Goal: Task Accomplishment & Management: Manage account settings

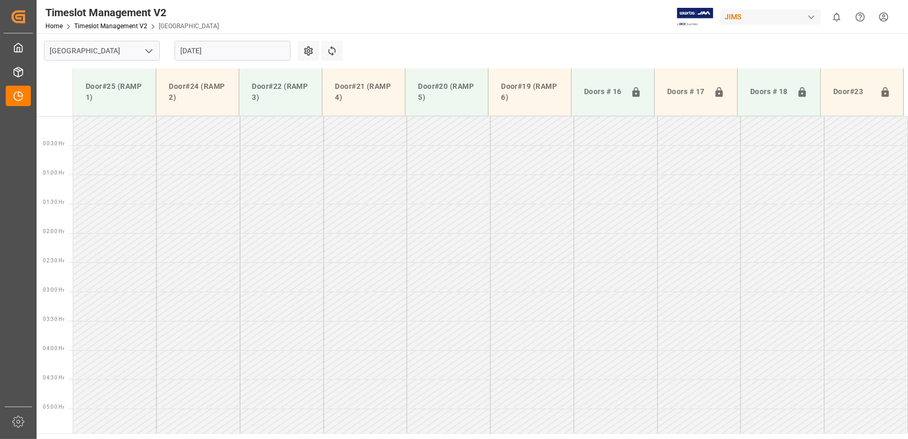
scroll to position [293, 0]
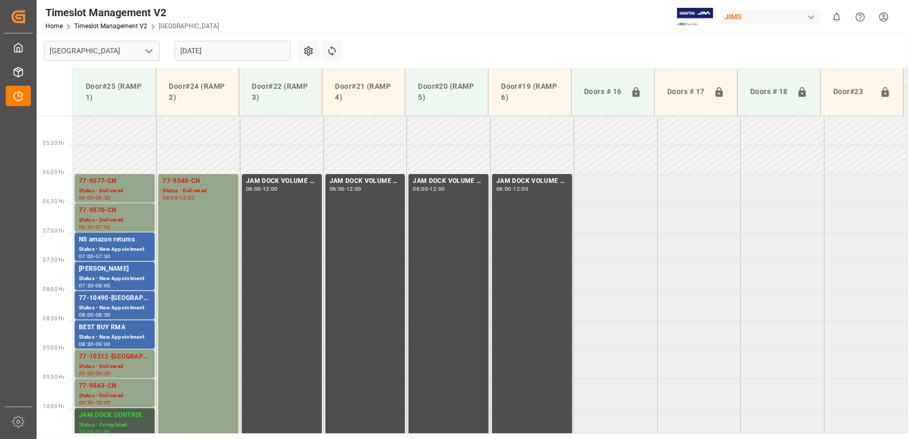
click at [218, 47] on input "[DATE]" at bounding box center [232, 51] width 116 height 20
click at [408, 28] on div "Timeslot Management V2 Home Timeslot Management V2 Montreal JIMS 0 Notification…" at bounding box center [468, 16] width 878 height 33
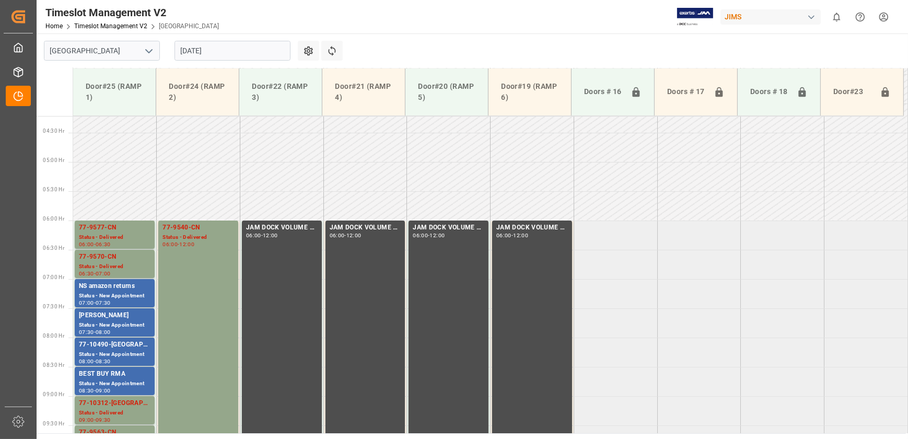
scroll to position [245, 0]
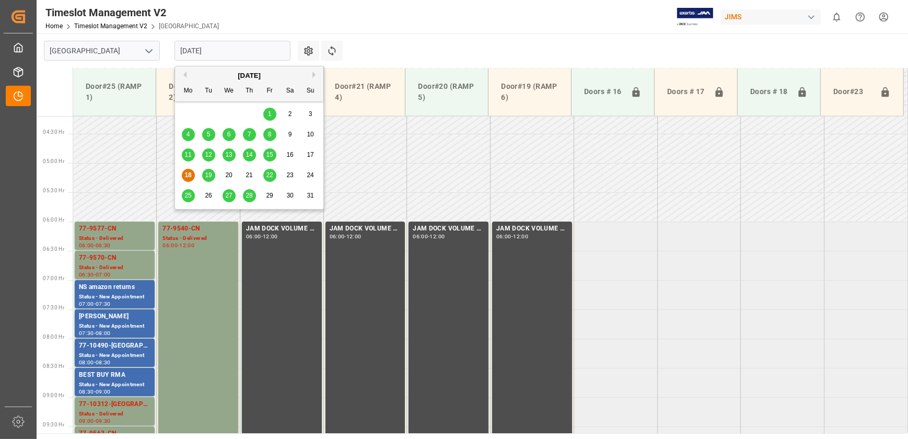
click at [223, 51] on input "[DATE]" at bounding box center [232, 51] width 116 height 20
click at [207, 173] on span "19" at bounding box center [208, 174] width 7 height 7
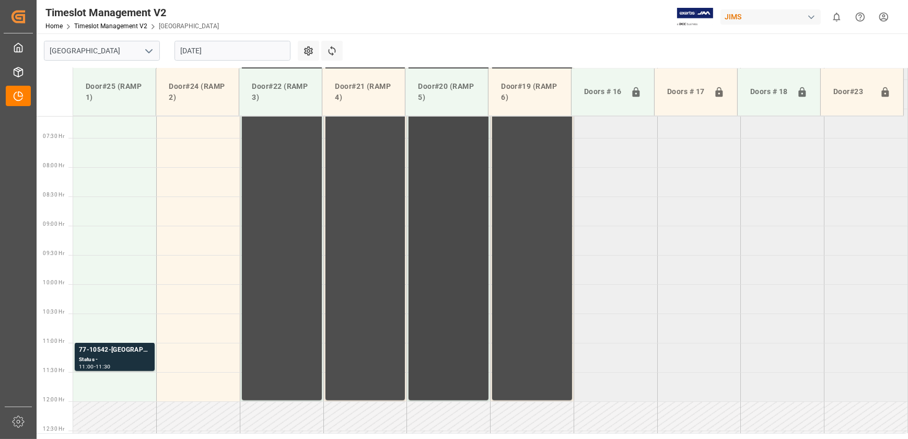
scroll to position [589, 0]
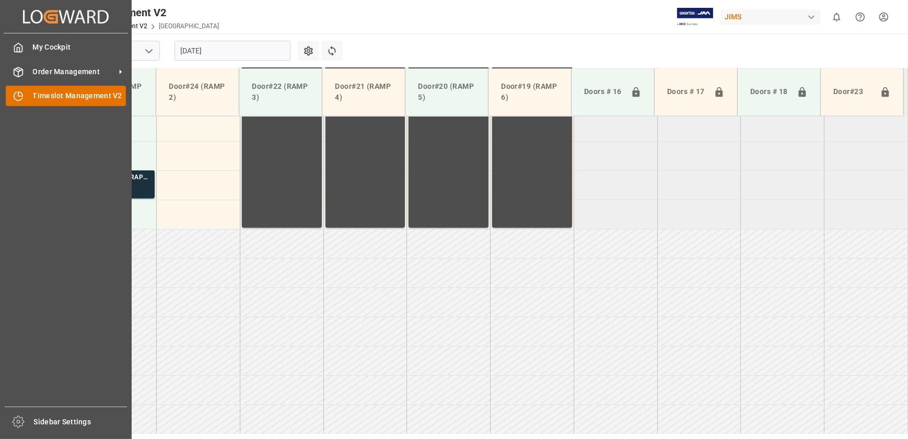
click at [20, 96] on icon at bounding box center [20, 94] width 4 height 4
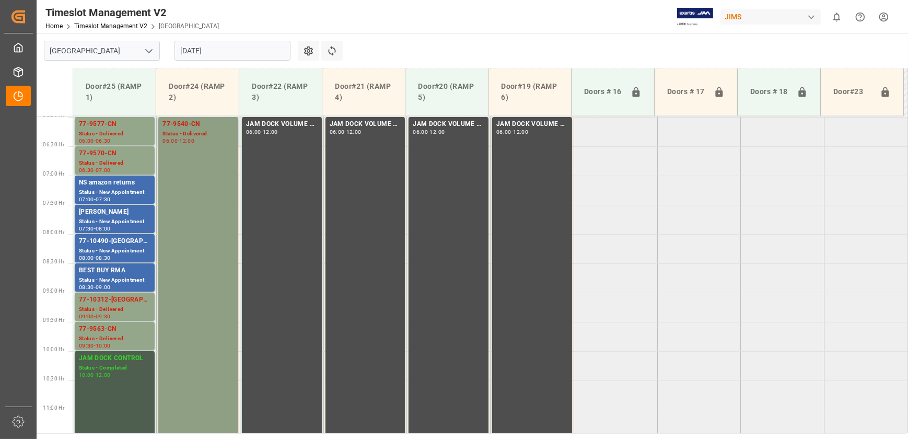
scroll to position [304, 0]
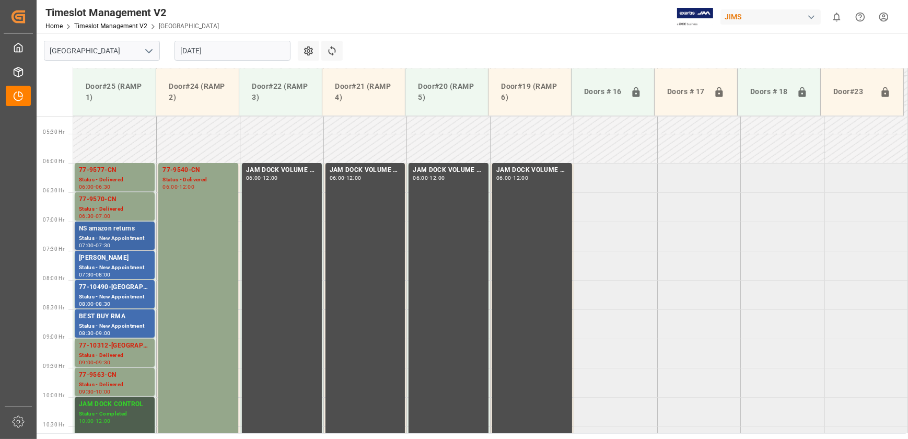
click at [127, 235] on div "Status - New Appointment" at bounding box center [115, 238] width 72 height 9
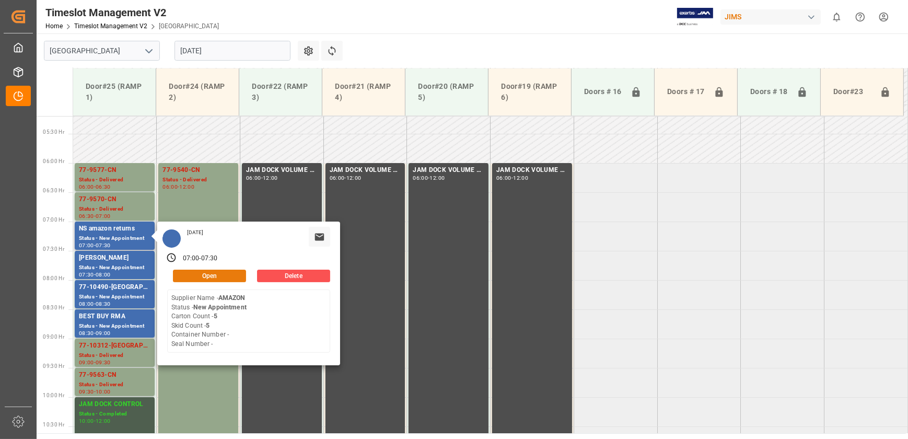
click at [203, 271] on button "Open" at bounding box center [209, 276] width 73 height 13
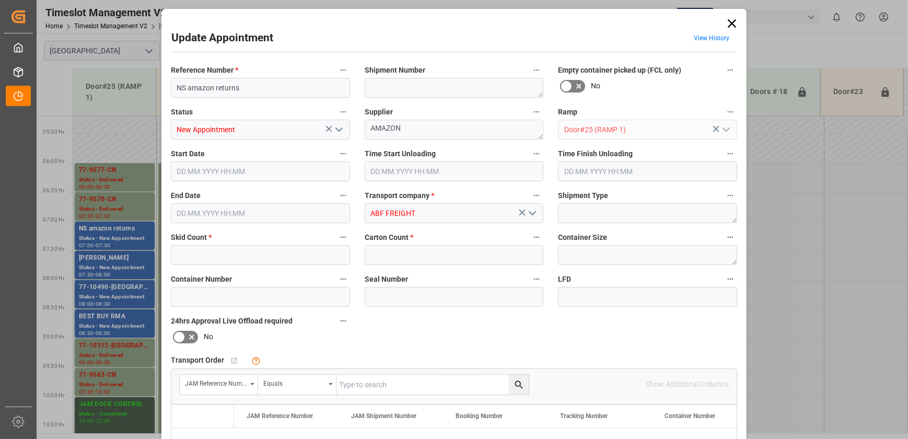
type input "5"
type input "[DATE] 07:00"
type input "[DATE] 07:30"
type input "[DATE] 14:53"
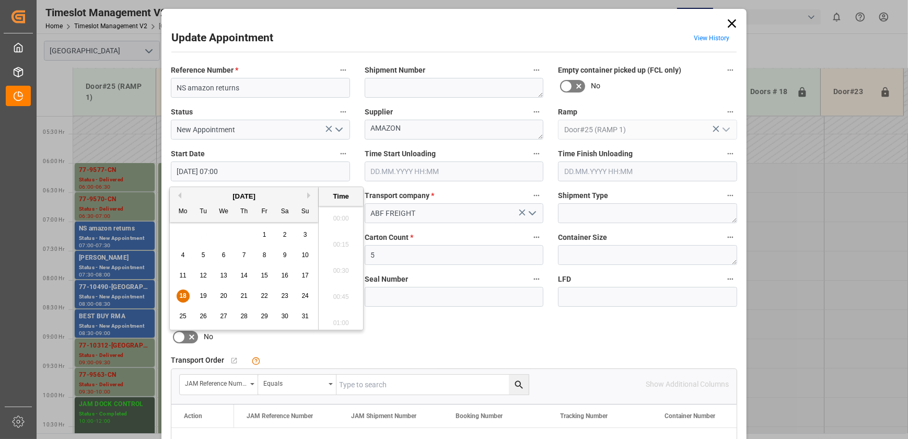
scroll to position [682, 0]
click at [292, 173] on input "[DATE] 07:00" at bounding box center [260, 171] width 179 height 20
click at [736, 21] on icon at bounding box center [731, 23] width 15 height 15
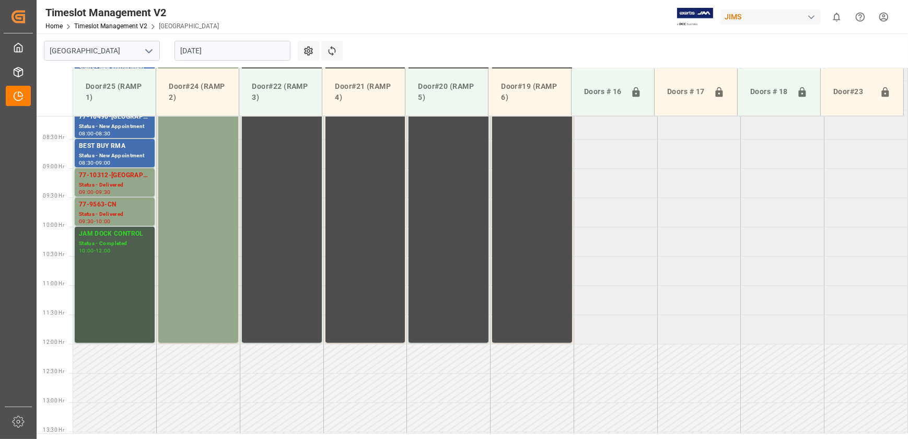
scroll to position [352, 0]
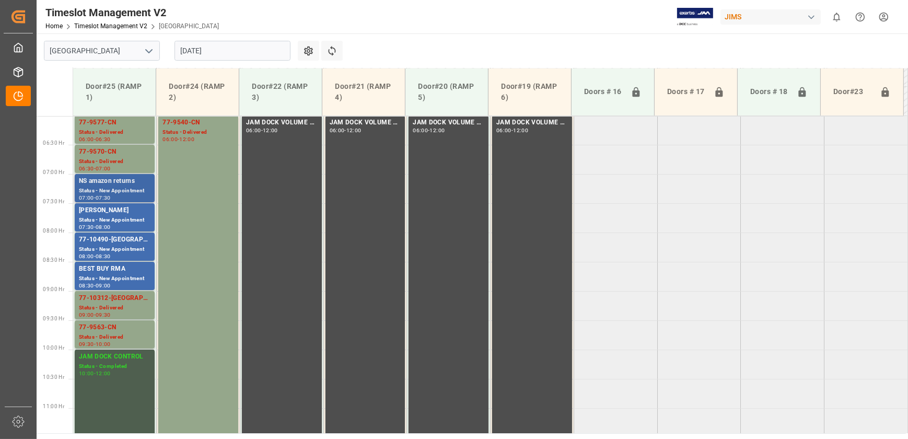
click at [126, 190] on div "Status - New Appointment" at bounding box center [115, 190] width 72 height 9
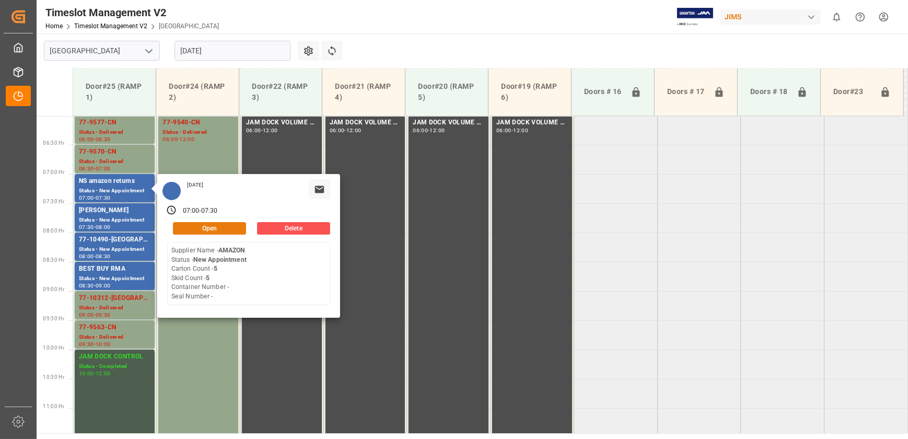
click at [218, 228] on button "Open" at bounding box center [209, 228] width 73 height 13
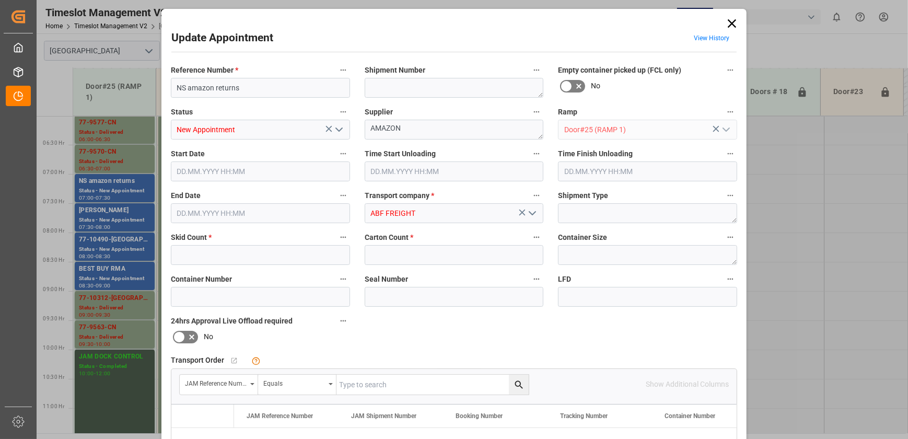
type input "5"
type input "[DATE] 07:00"
type input "[DATE] 07:30"
type input "[DATE] 14:53"
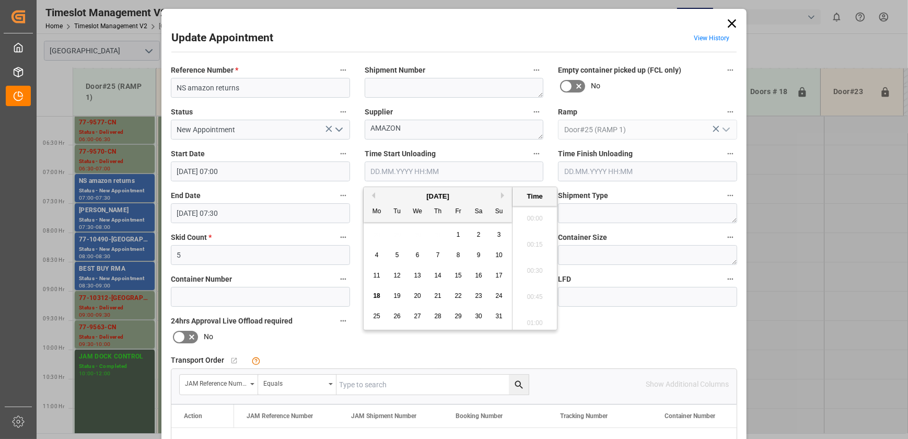
click at [496, 167] on input "text" at bounding box center [454, 171] width 179 height 20
click at [733, 21] on icon at bounding box center [731, 23] width 15 height 15
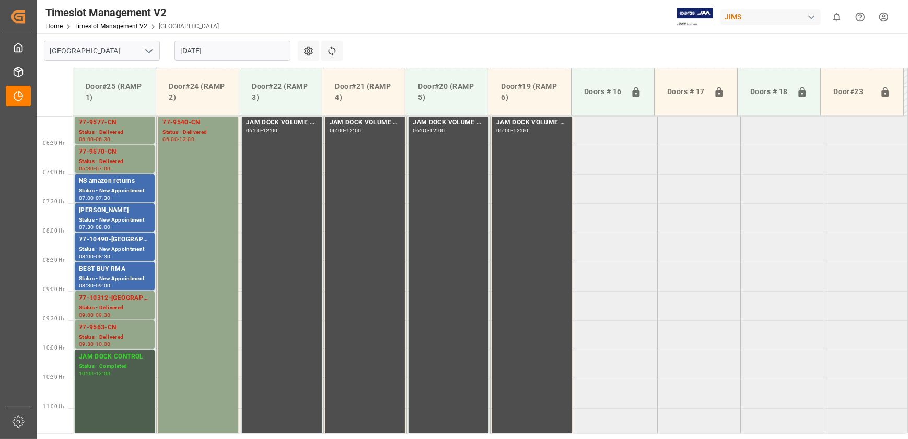
click at [237, 25] on div "Timeslot Management V2 Home Timeslot Management V2 Montreal JIMS 0 Notification…" at bounding box center [468, 16] width 878 height 33
click at [118, 248] on div "Status - New Appointment" at bounding box center [115, 249] width 72 height 9
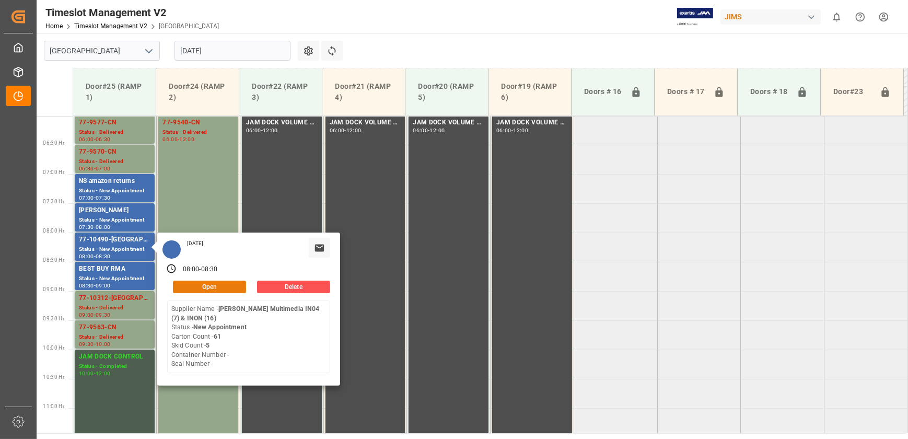
click at [224, 283] on button "Open" at bounding box center [209, 286] width 73 height 13
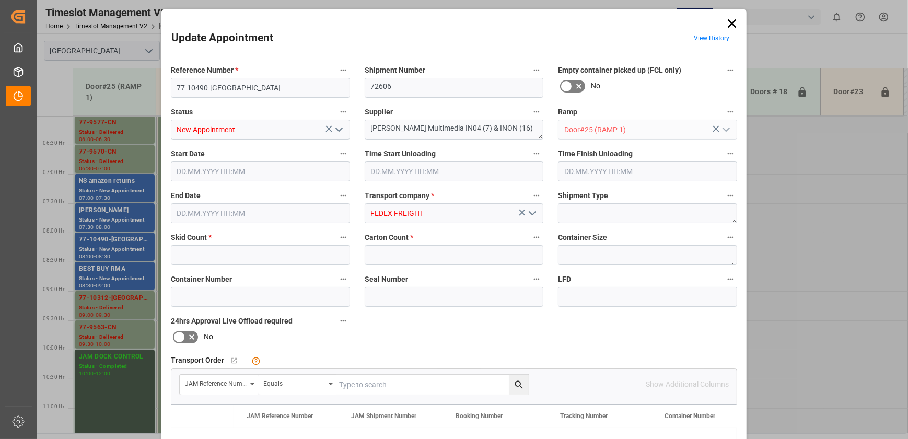
type input "5"
type input "61"
type input "18.08.2025 08:00"
type input "18.08.2025 08:30"
type input "15.08.2025 12:51"
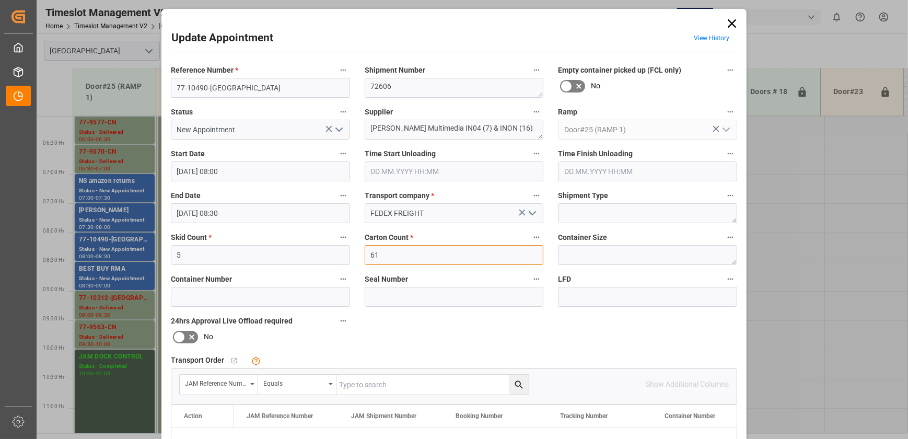
click at [428, 253] on input "61" at bounding box center [454, 255] width 179 height 20
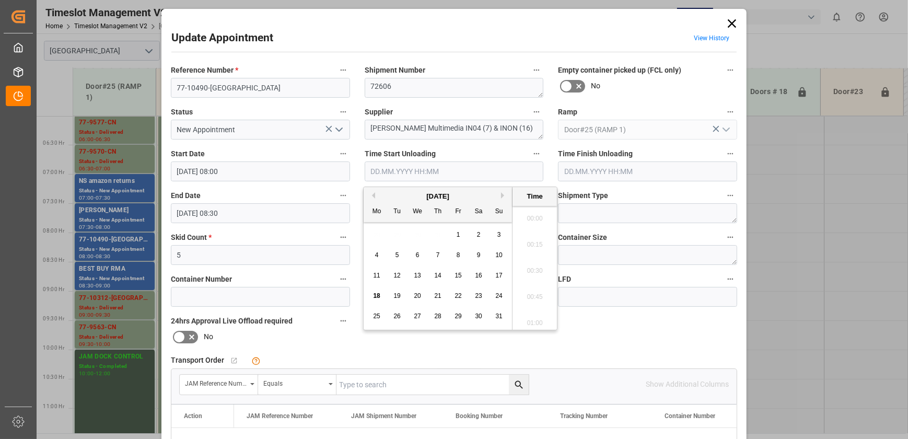
click at [396, 170] on input "text" at bounding box center [454, 171] width 179 height 20
click at [374, 295] on span "18" at bounding box center [376, 295] width 7 height 7
click at [542, 267] on li "11:30" at bounding box center [534, 268] width 44 height 26
click at [467, 173] on input "18.08.2025 11:30" at bounding box center [454, 171] width 179 height 20
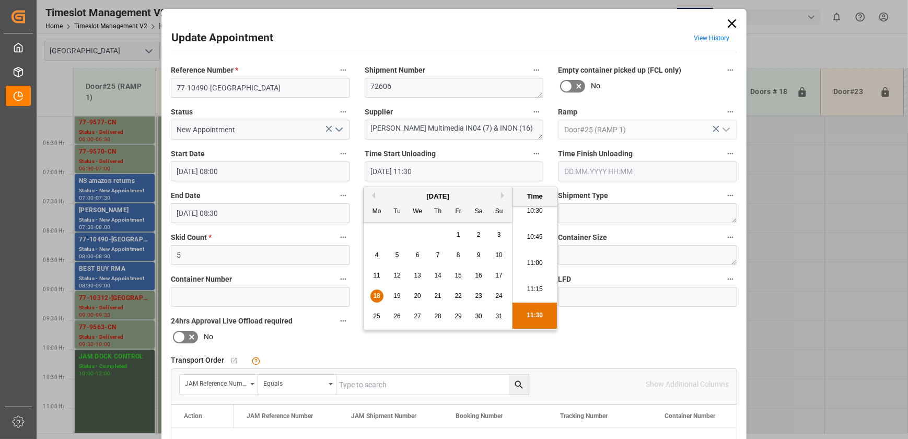
click at [535, 241] on li "10:45" at bounding box center [534, 237] width 44 height 26
type input "18.08.2025 10:45"
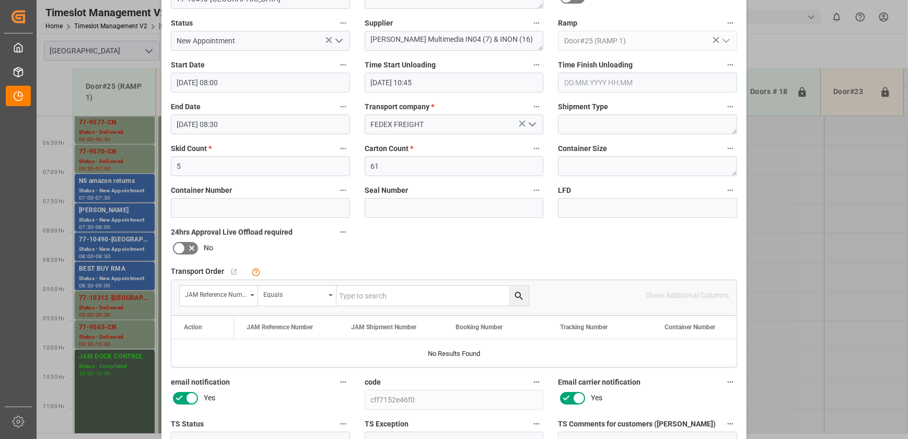
scroll to position [0, 0]
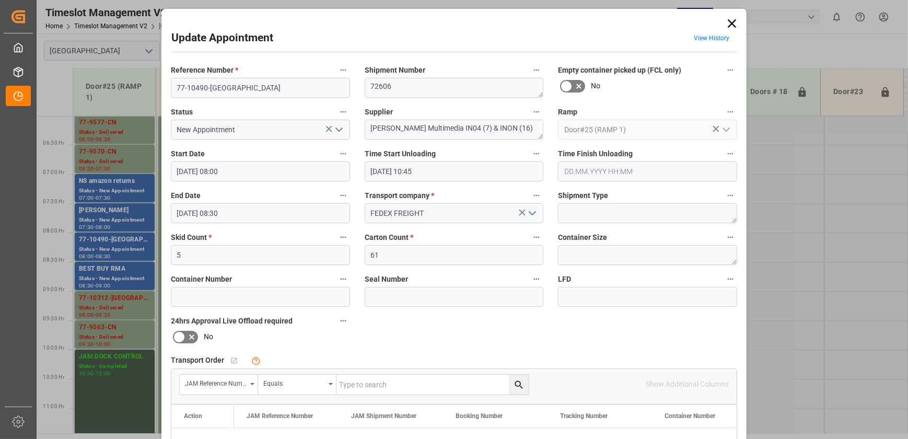
click at [340, 128] on polyline "open menu" at bounding box center [339, 129] width 6 height 3
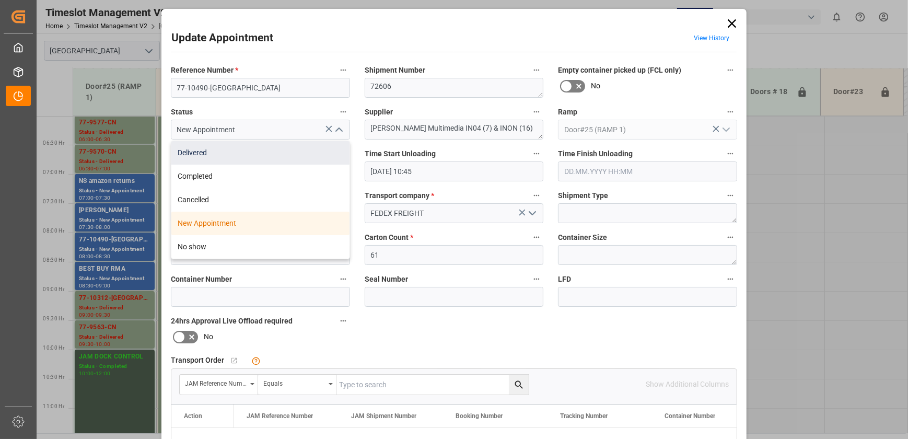
click at [297, 158] on div "Delivered" at bounding box center [260, 153] width 178 height 24
type input "Delivered"
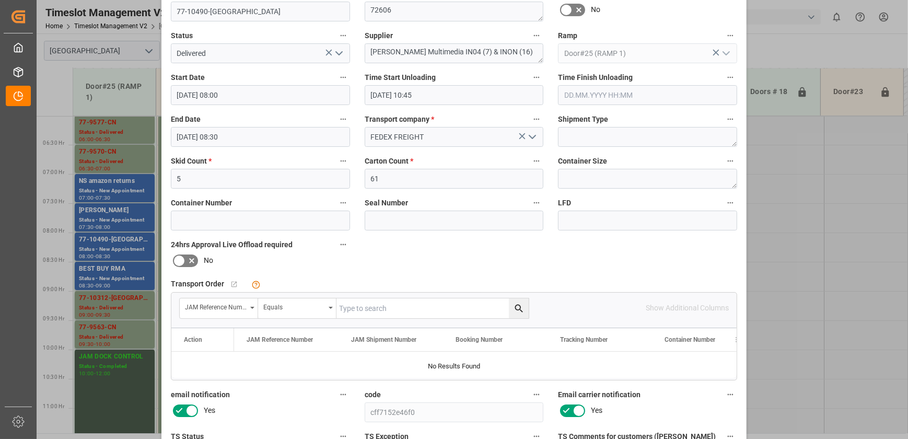
scroll to position [195, 0]
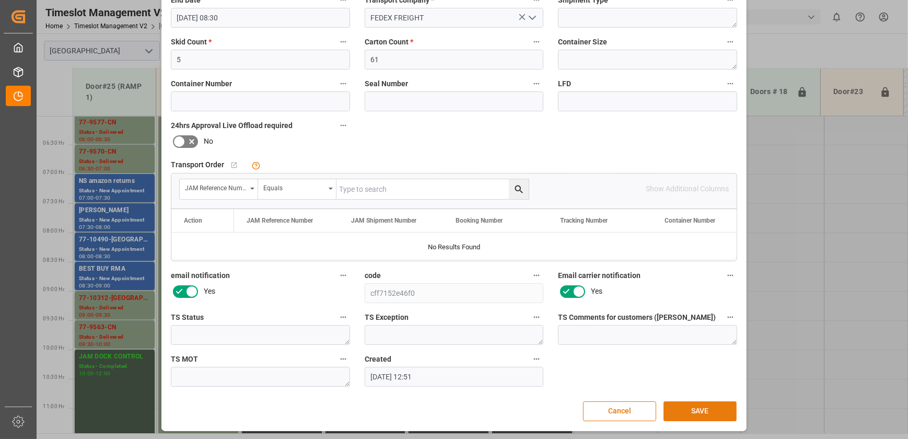
click at [693, 408] on button "SAVE" at bounding box center [699, 411] width 73 height 20
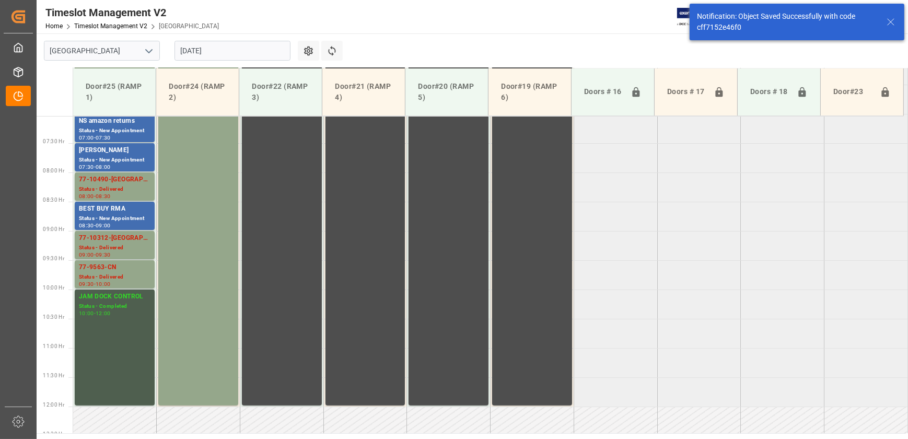
scroll to position [413, 0]
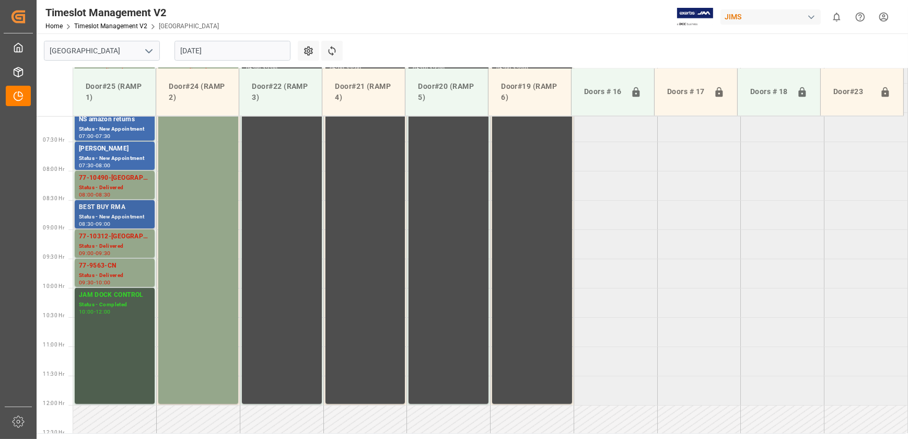
click at [127, 206] on div "BEST BUY RMA" at bounding box center [115, 207] width 72 height 10
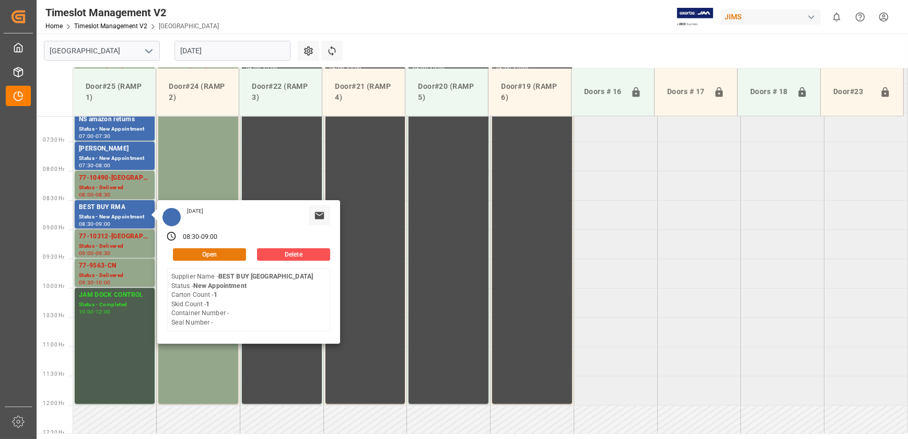
click at [219, 255] on button "Open" at bounding box center [209, 254] width 73 height 13
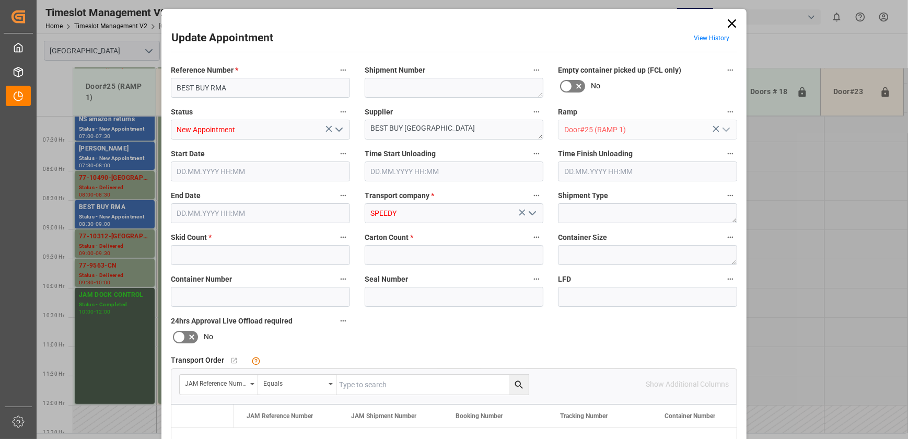
type input "1"
type input "18.08.2025 08:30"
type input "18.08.2025 09:00"
type input "15.08.2025 13:38"
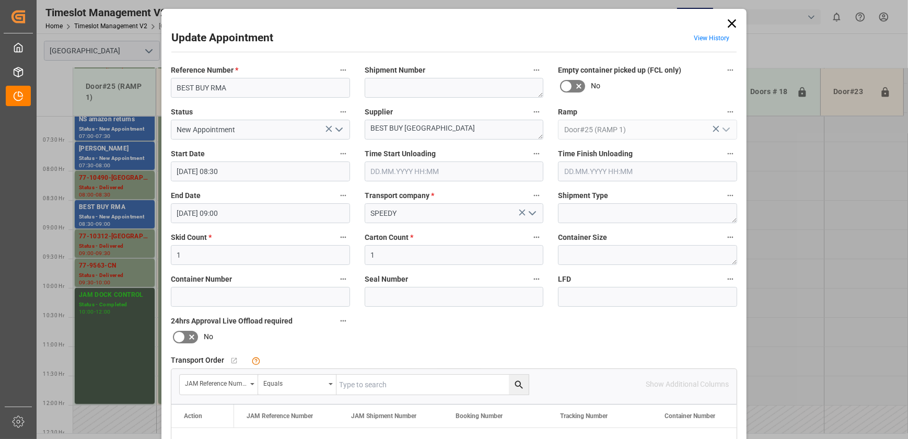
click at [514, 173] on input "text" at bounding box center [454, 171] width 179 height 20
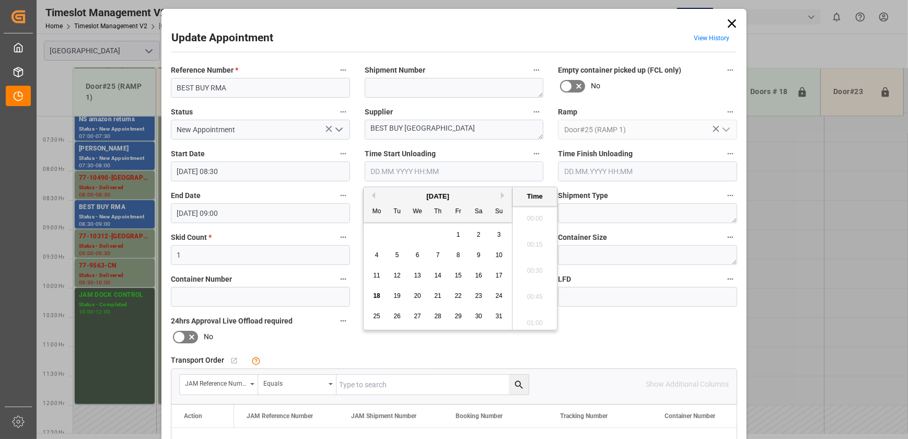
scroll to position [1152, 0]
click at [374, 295] on span "18" at bounding box center [376, 295] width 7 height 7
click at [532, 261] on li "10:30" at bounding box center [534, 258] width 44 height 26
type input "18.08.2025 10:30"
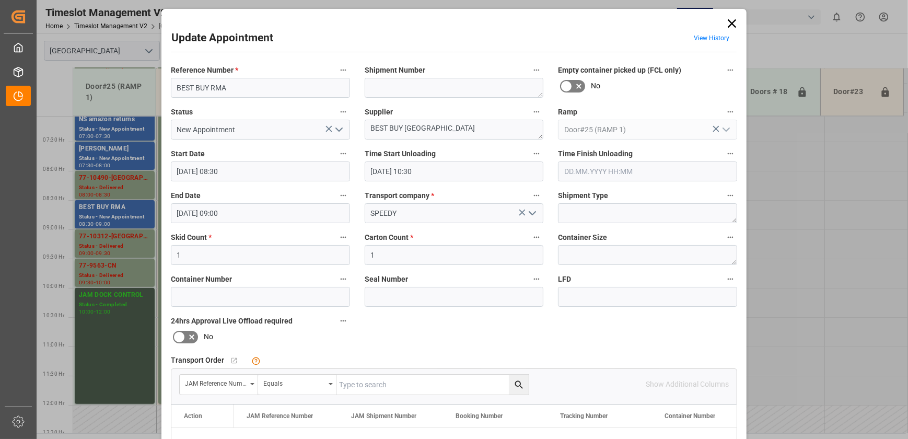
click at [337, 130] on polyline "open menu" at bounding box center [339, 129] width 6 height 3
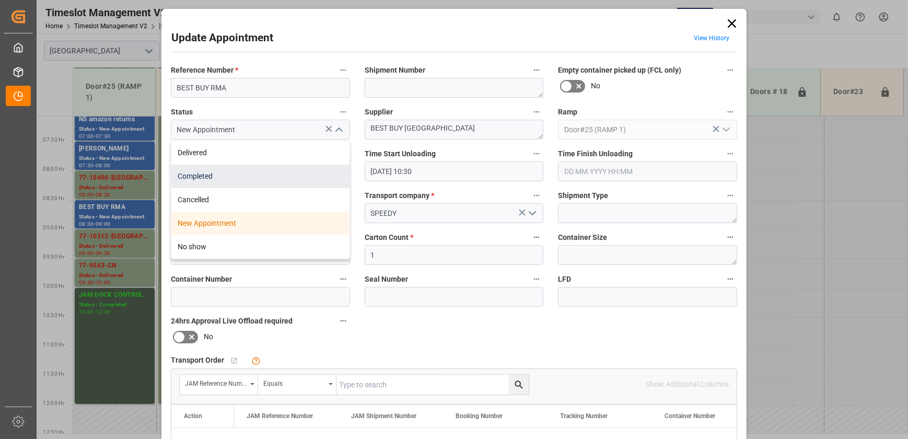
click at [294, 169] on div "Completed" at bounding box center [260, 177] width 178 height 24
type input "Completed"
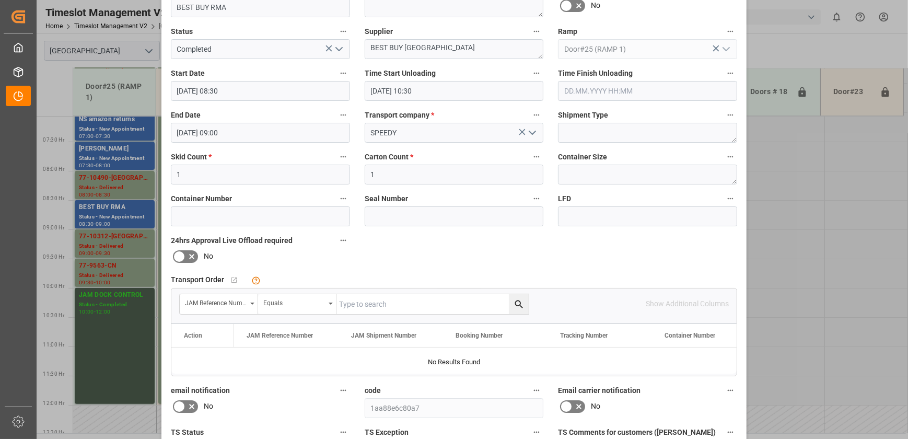
scroll to position [195, 0]
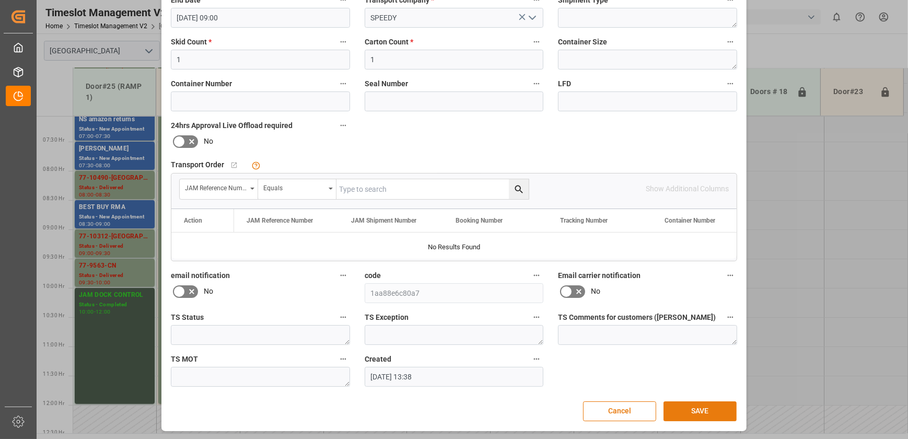
click at [687, 410] on button "SAVE" at bounding box center [699, 411] width 73 height 20
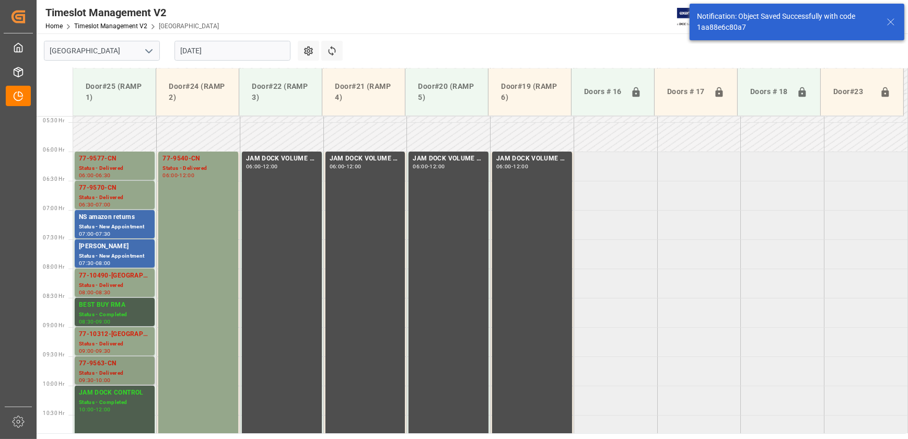
scroll to position [366, 0]
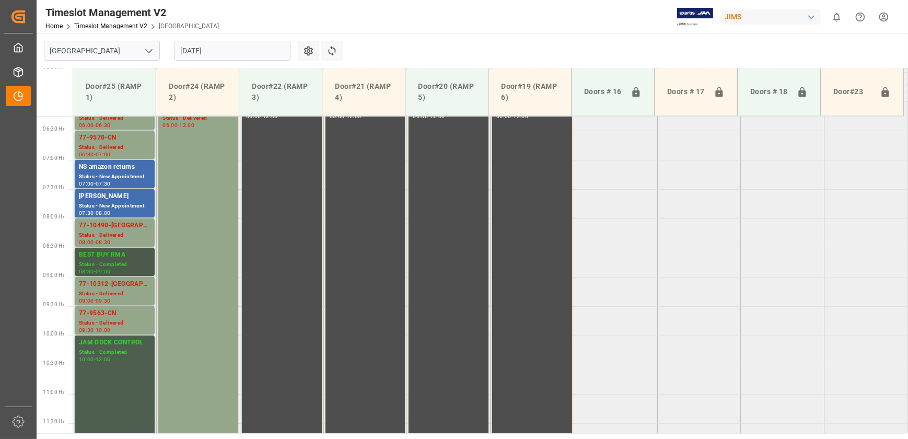
click at [137, 260] on div "Status - Completed" at bounding box center [115, 264] width 72 height 9
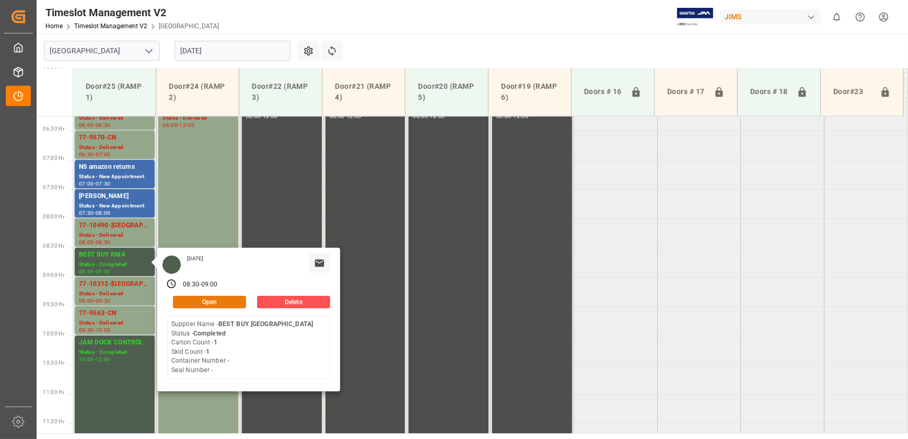
click at [225, 303] on button "Open" at bounding box center [209, 302] width 73 height 13
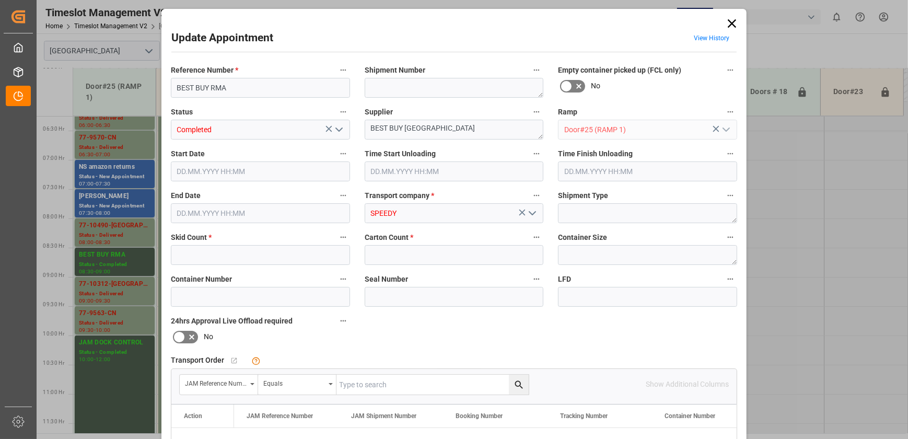
type input "1"
type input "18.08.2025 08:30"
type input "18.08.2025 10:30"
type input "18.08.2025 09:00"
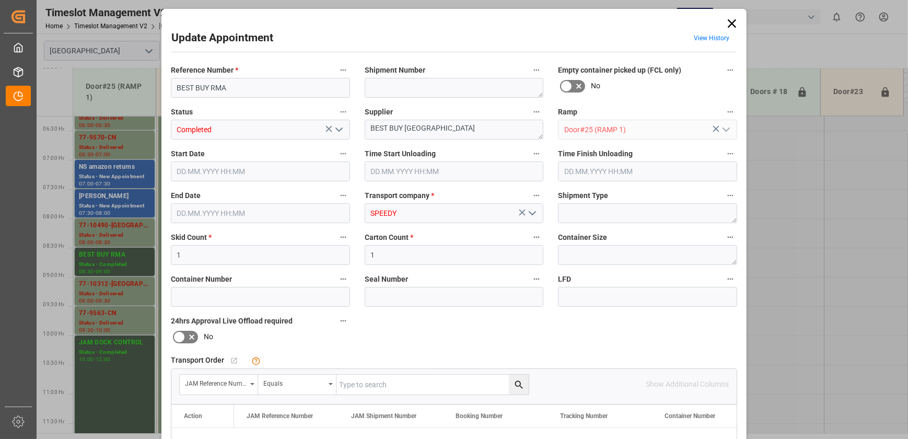
type input "15.08.2025 13:38"
click at [336, 130] on polyline "open menu" at bounding box center [339, 129] width 6 height 3
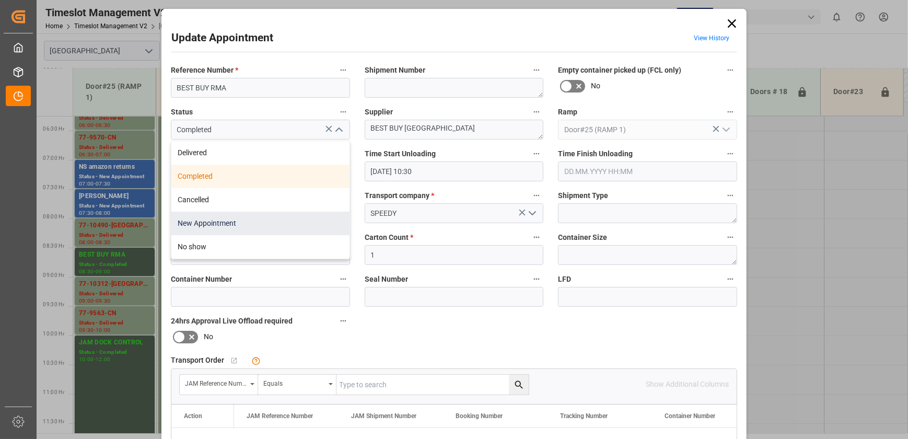
click at [244, 216] on div "New Appointment" at bounding box center [260, 224] width 178 height 24
type input "New Appointment"
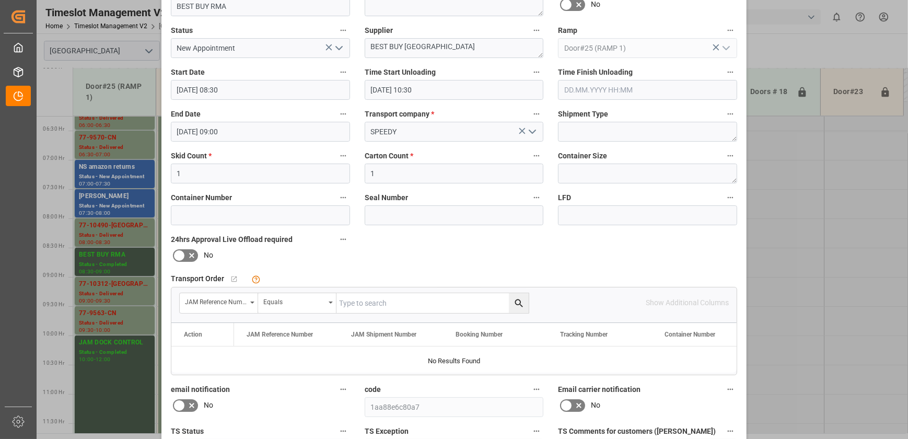
scroll to position [195, 0]
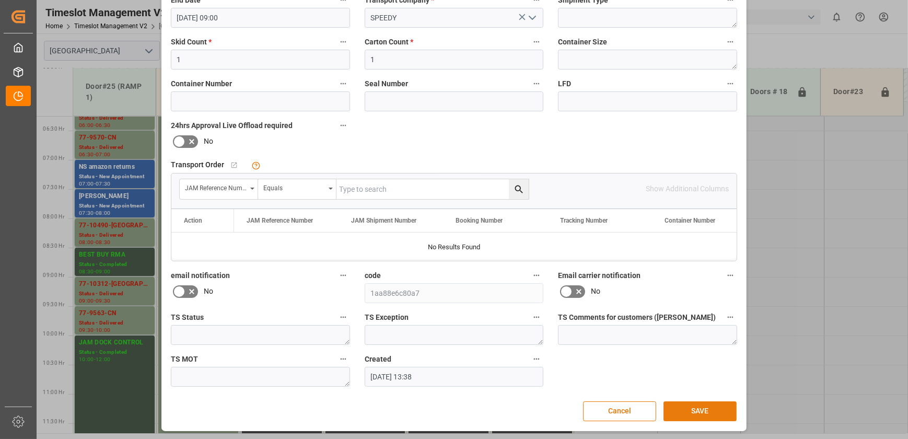
click at [706, 413] on button "SAVE" at bounding box center [699, 411] width 73 height 20
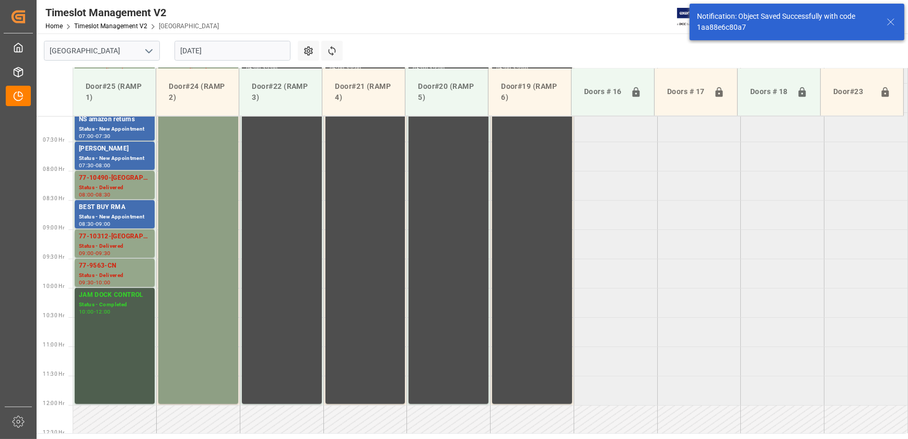
scroll to position [319, 0]
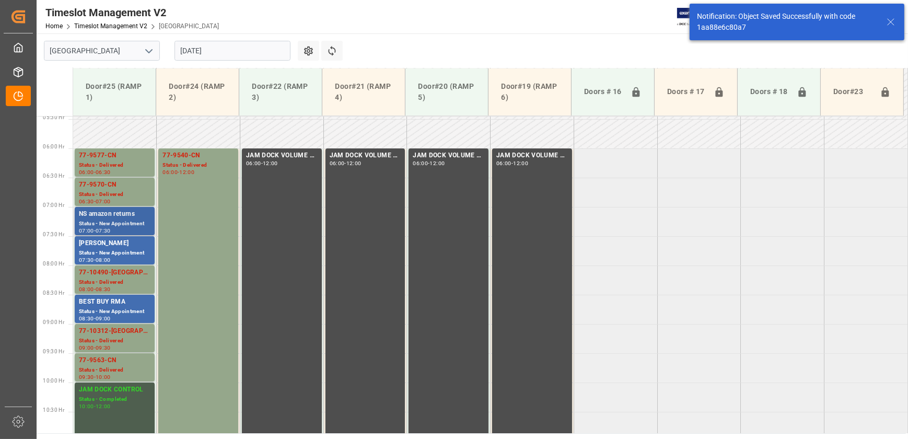
click at [132, 224] on div "Status - New Appointment" at bounding box center [115, 223] width 72 height 9
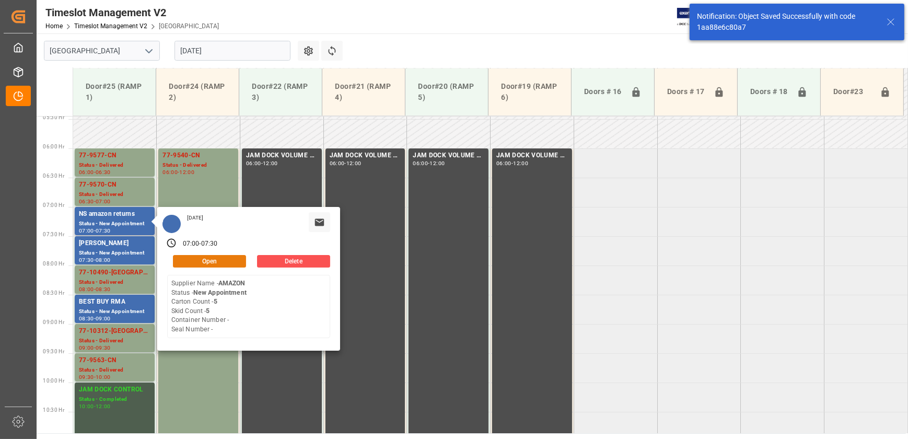
click at [198, 259] on button "Open" at bounding box center [209, 261] width 73 height 13
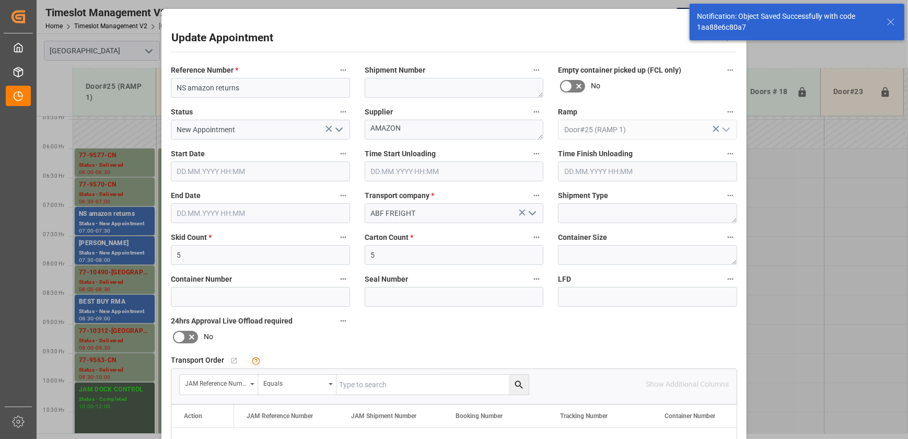
type input "[DATE] 07:00"
type input "[DATE] 07:30"
type input "[DATE] 14:53"
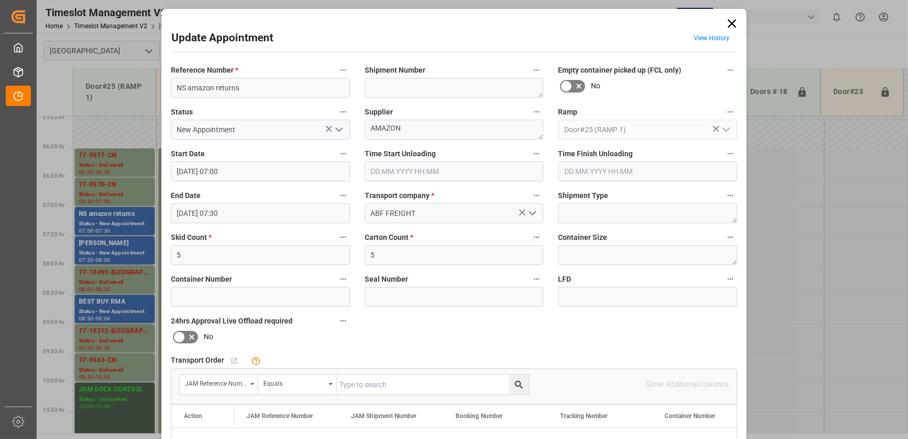
click at [333, 130] on icon "open menu" at bounding box center [339, 129] width 13 height 13
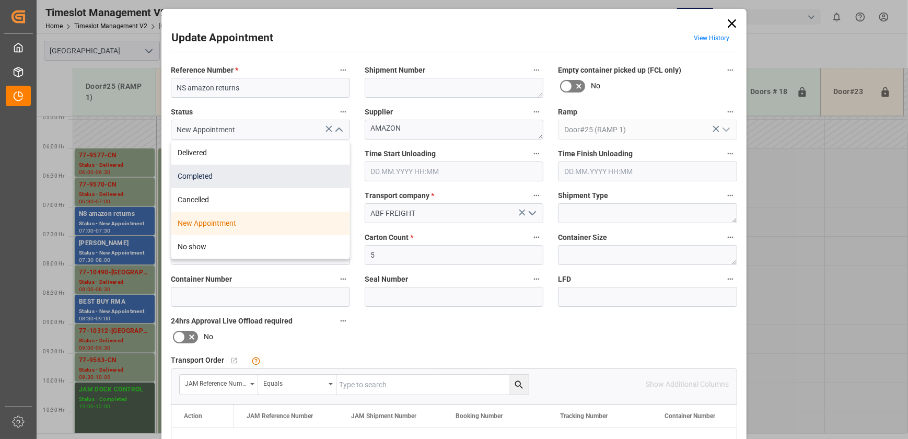
click at [254, 175] on div "Completed" at bounding box center [260, 177] width 178 height 24
type input "Completed"
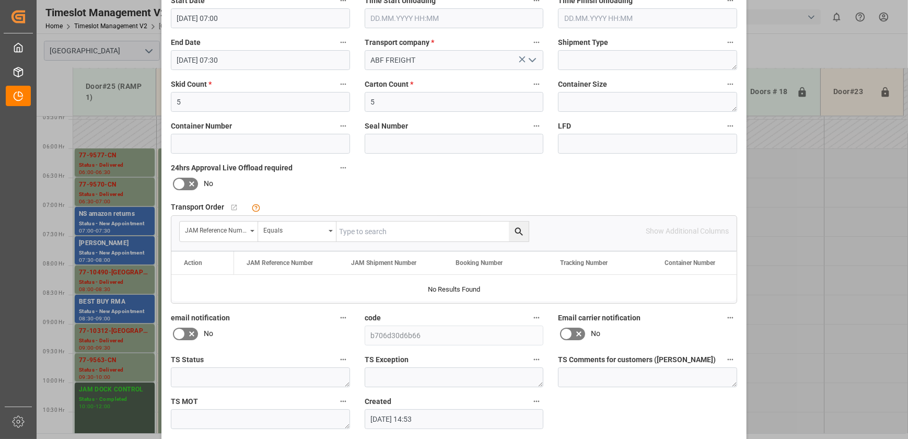
scroll to position [195, 0]
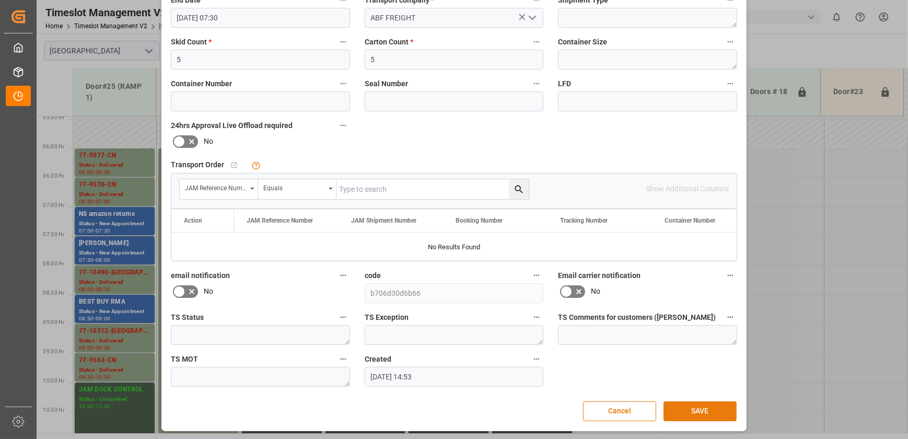
click at [711, 406] on button "SAVE" at bounding box center [699, 411] width 73 height 20
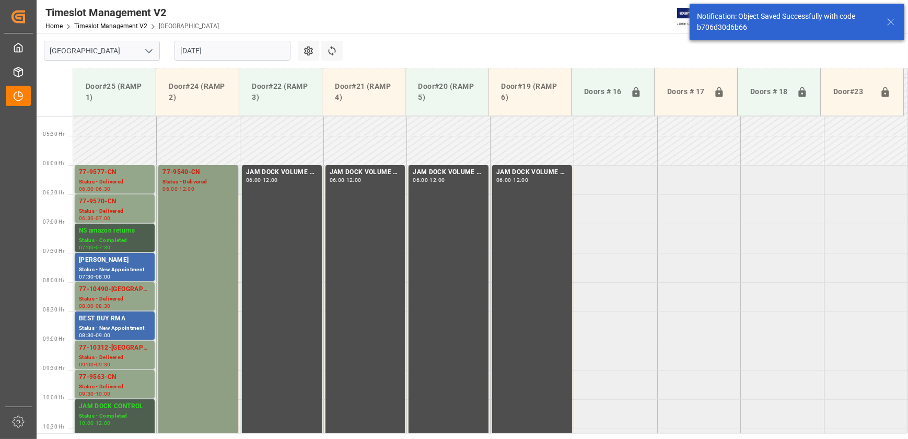
scroll to position [355, 0]
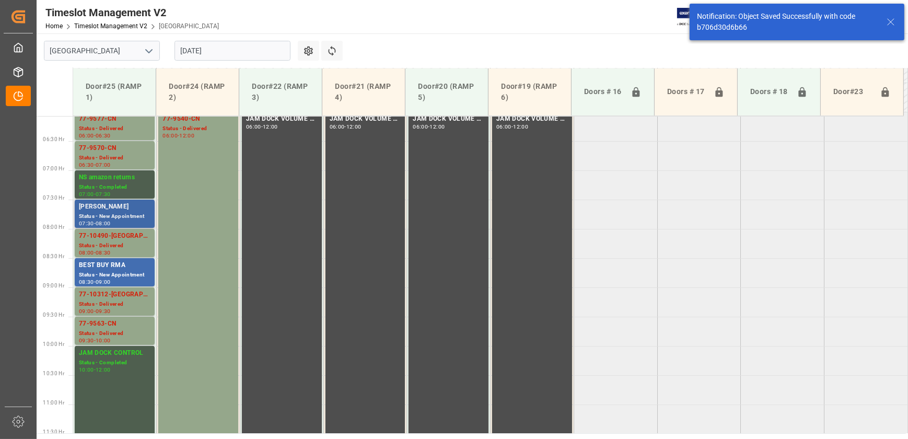
click at [130, 214] on div "Status - New Appointment" at bounding box center [115, 216] width 72 height 9
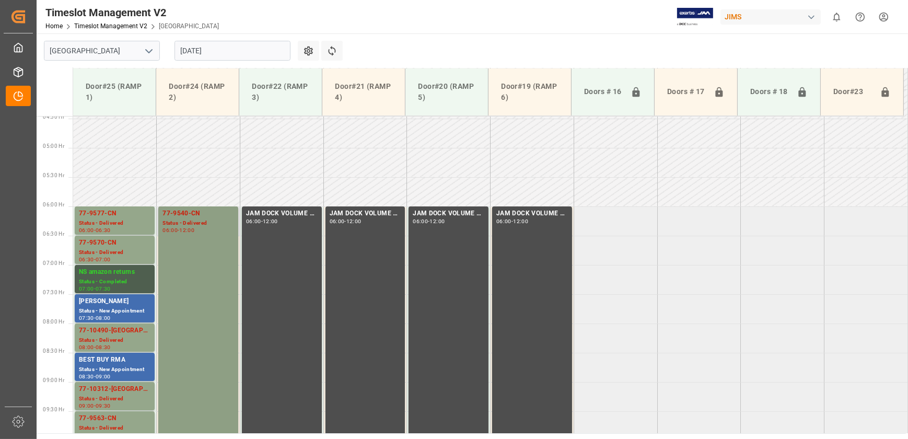
scroll to position [260, 0]
click at [144, 299] on div "[PERSON_NAME]" at bounding box center [115, 302] width 72 height 10
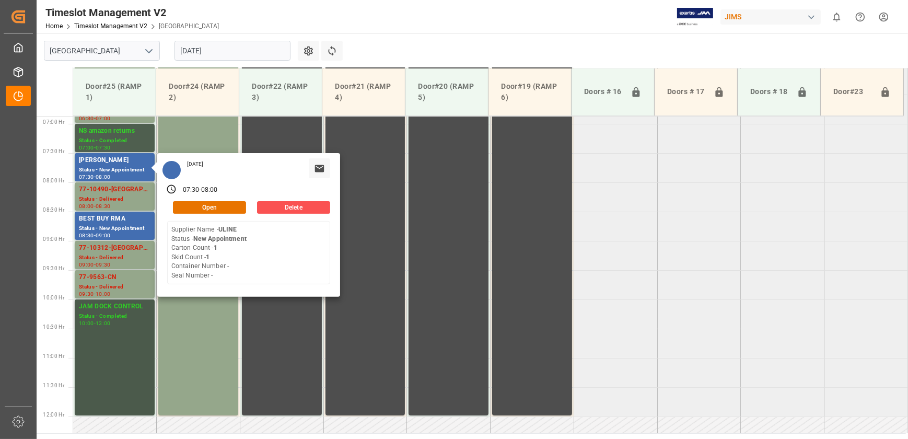
scroll to position [402, 0]
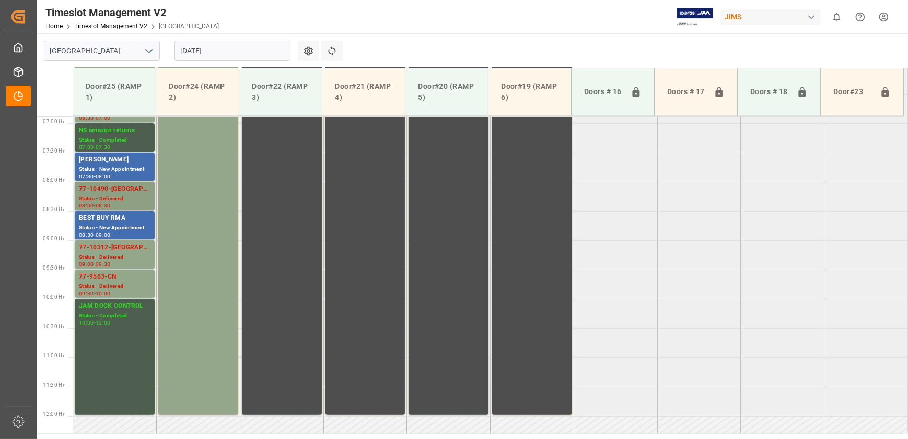
click at [133, 198] on div "Status - Delivered" at bounding box center [115, 198] width 72 height 9
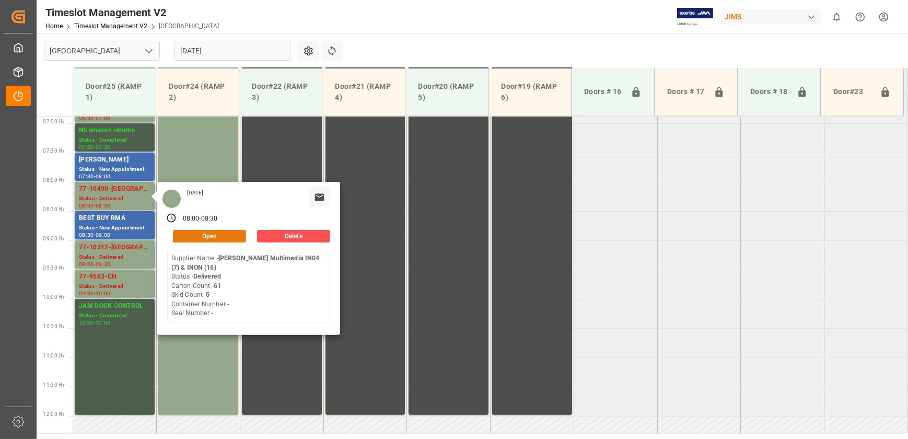
click at [209, 231] on button "Open" at bounding box center [209, 236] width 73 height 13
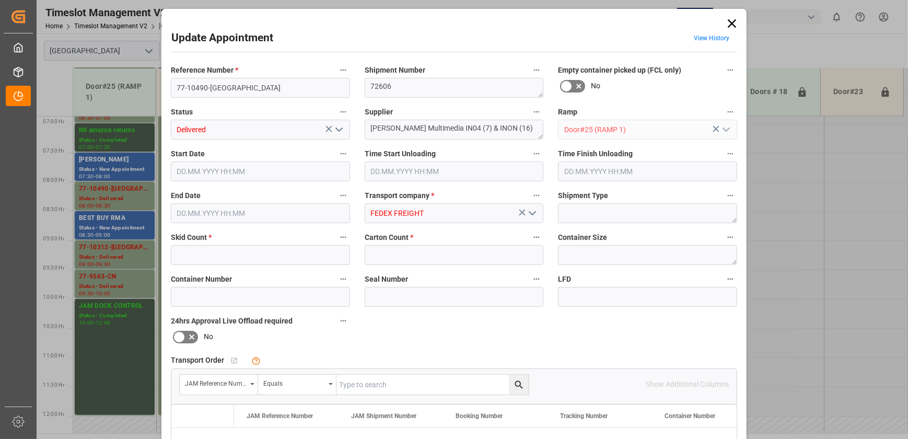
type input "5"
type input "61"
type input "18.08.2025 08:00"
type input "18.08.2025 10:45"
type input "18.08.2025 08:30"
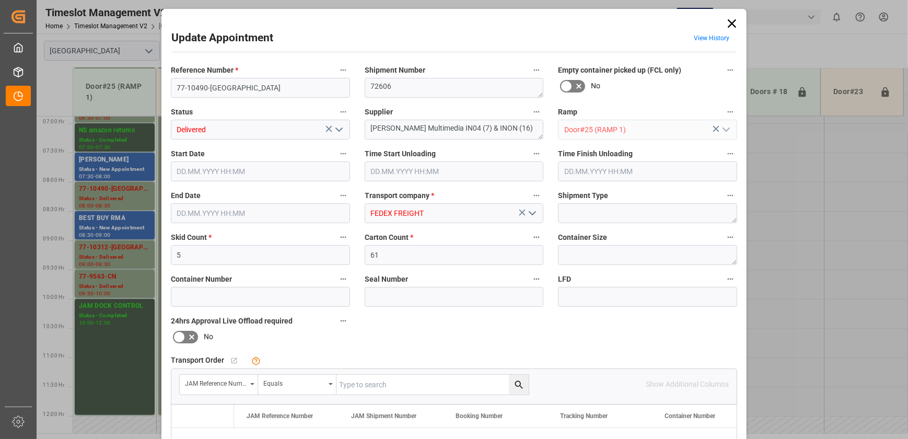
type input "15.08.2025 12:51"
click at [404, 258] on input "61" at bounding box center [454, 255] width 179 height 20
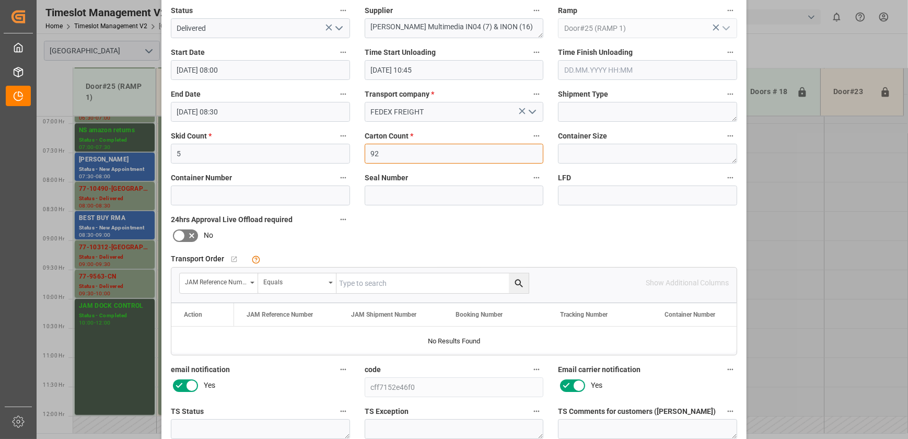
scroll to position [190, 0]
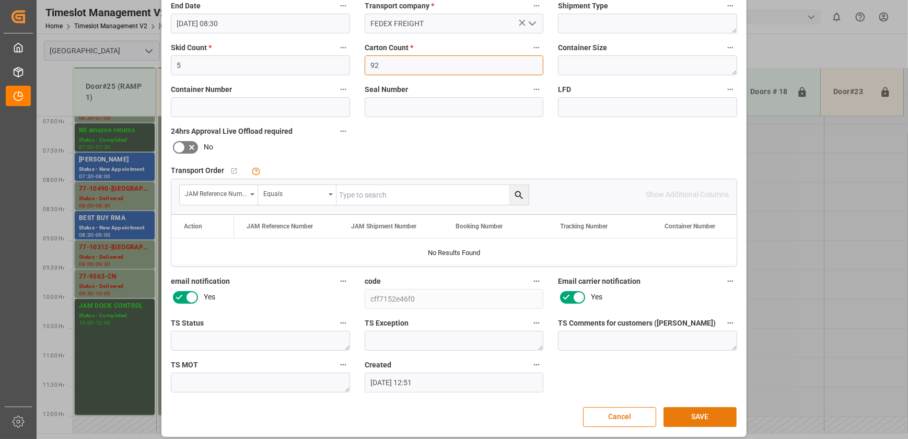
type input "92"
click at [689, 409] on button "SAVE" at bounding box center [699, 417] width 73 height 20
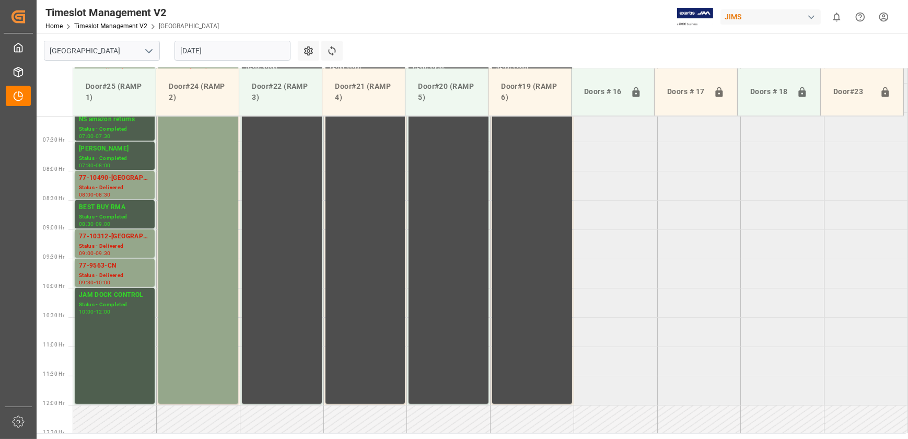
scroll to position [413, 0]
